Goal: Navigation & Orientation: Find specific page/section

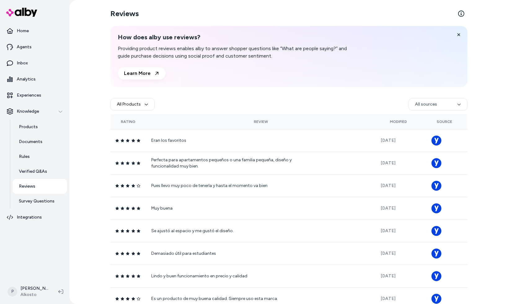
click at [32, 189] on p "Reviews" at bounding box center [27, 186] width 16 height 6
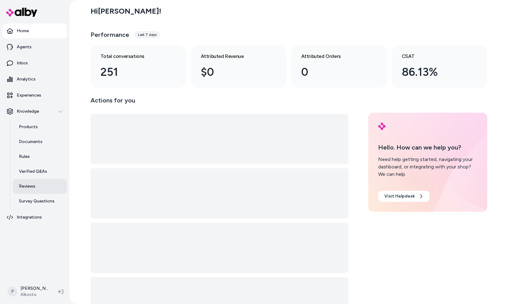
click at [27, 187] on p "Reviews" at bounding box center [27, 186] width 16 height 6
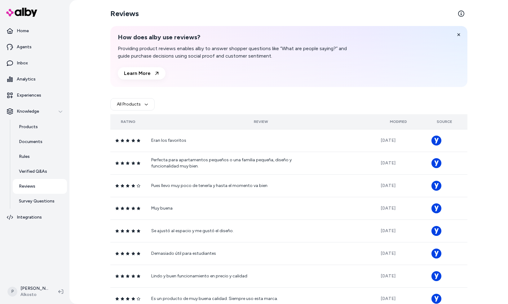
click at [397, 121] on div "Modified" at bounding box center [398, 121] width 36 height 5
click at [397, 122] on div "Modified" at bounding box center [398, 121] width 36 height 5
click at [428, 107] on html "Home Agents Inbox Analytics Experiences Knowledge Products Documents Rules Veri…" at bounding box center [254, 152] width 508 height 304
click at [436, 107] on html "Home Agents Inbox Analytics Experiences Knowledge Products Documents Rules Veri…" at bounding box center [254, 152] width 508 height 304
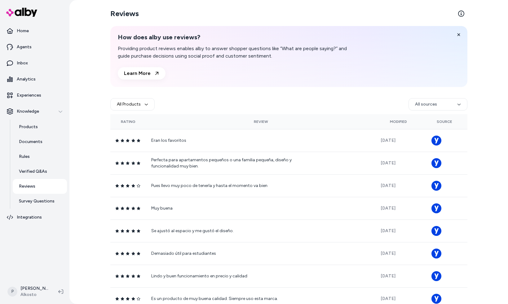
click at [436, 107] on html "Home Agents Inbox Analytics Experiences Knowledge Products Documents Rules Veri…" at bounding box center [254, 152] width 508 height 304
click at [95, 197] on html "Home Agents Inbox Analytics Experiences Knowledge Products Documents Rules Veri…" at bounding box center [254, 152] width 508 height 304
click at [26, 125] on p "Products" at bounding box center [28, 127] width 19 height 6
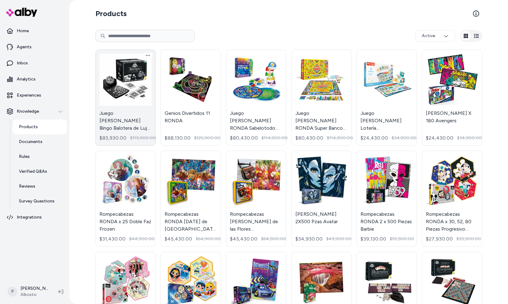
click at [137, 70] on link "Juego [PERSON_NAME] Bingo Balotera de Lujo RONDA $83,930.00 $119,900.00" at bounding box center [125, 98] width 60 height 96
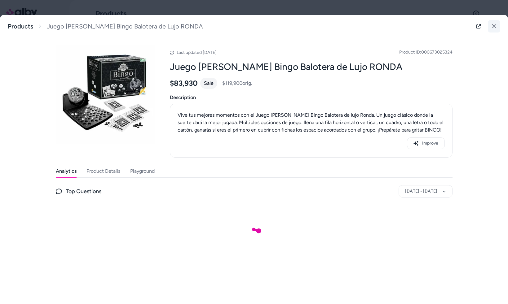
click at [493, 25] on icon at bounding box center [494, 26] width 4 height 4
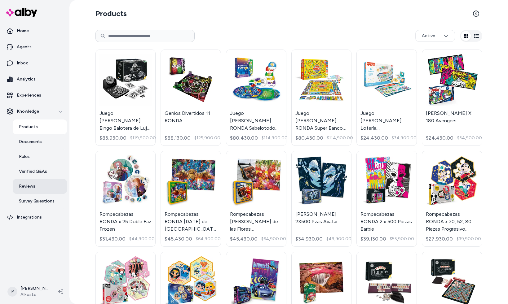
click at [36, 188] on link "Reviews" at bounding box center [40, 186] width 54 height 15
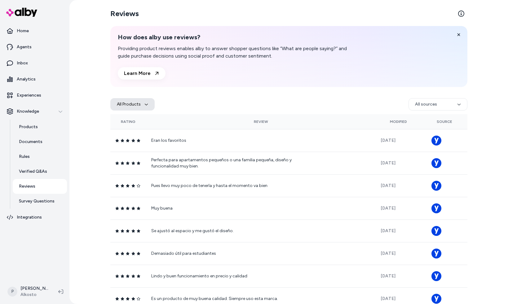
click at [130, 109] on button "All Products" at bounding box center [132, 104] width 44 height 12
click at [106, 83] on div "Reviews How does alby use reviews? Providing product reviews enables alby to an…" at bounding box center [288, 152] width 397 height 304
click at [30, 126] on p "Products" at bounding box center [28, 127] width 19 height 6
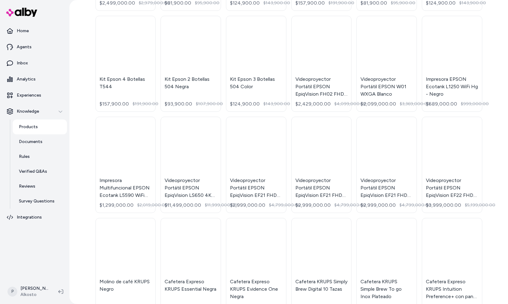
scroll to position [1455, 0]
